Goal: Find specific page/section: Find specific page/section

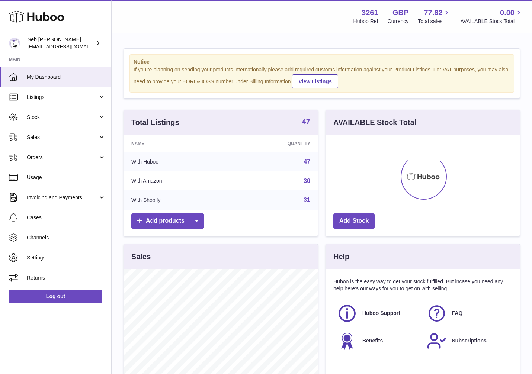
scroll to position [116, 194]
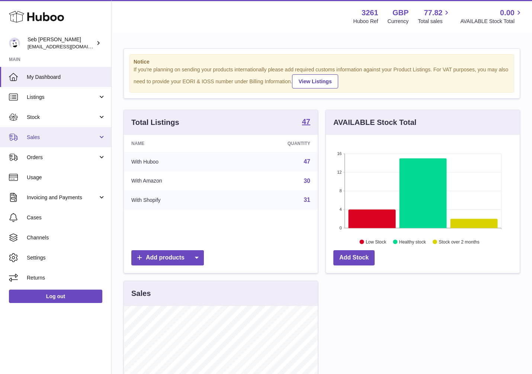
click at [61, 134] on span "Sales" at bounding box center [62, 137] width 71 height 7
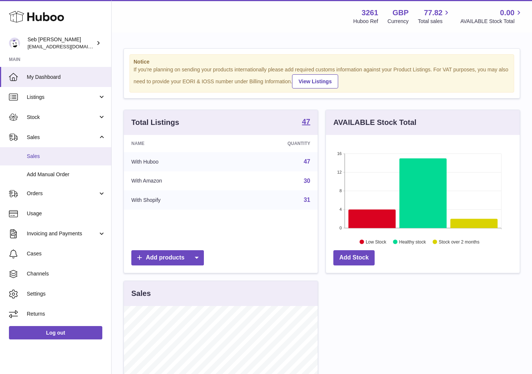
click at [64, 154] on span "Sales" at bounding box center [66, 156] width 79 height 7
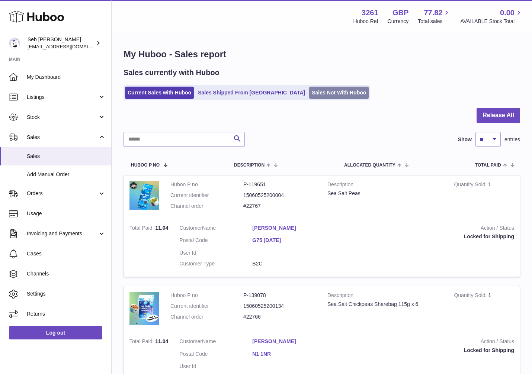
click at [309, 95] on link "Sales Not With Huboo" at bounding box center [338, 93] width 59 height 12
